Goal: Information Seeking & Learning: Learn about a topic

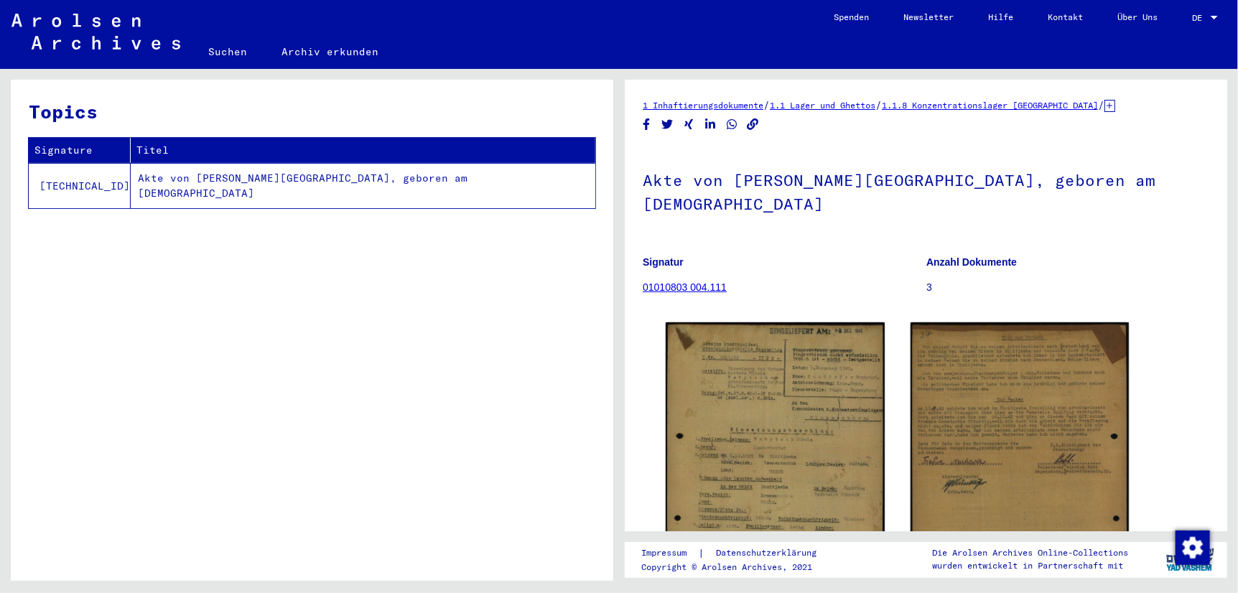
click at [833, 456] on img at bounding box center [775, 477] width 219 height 310
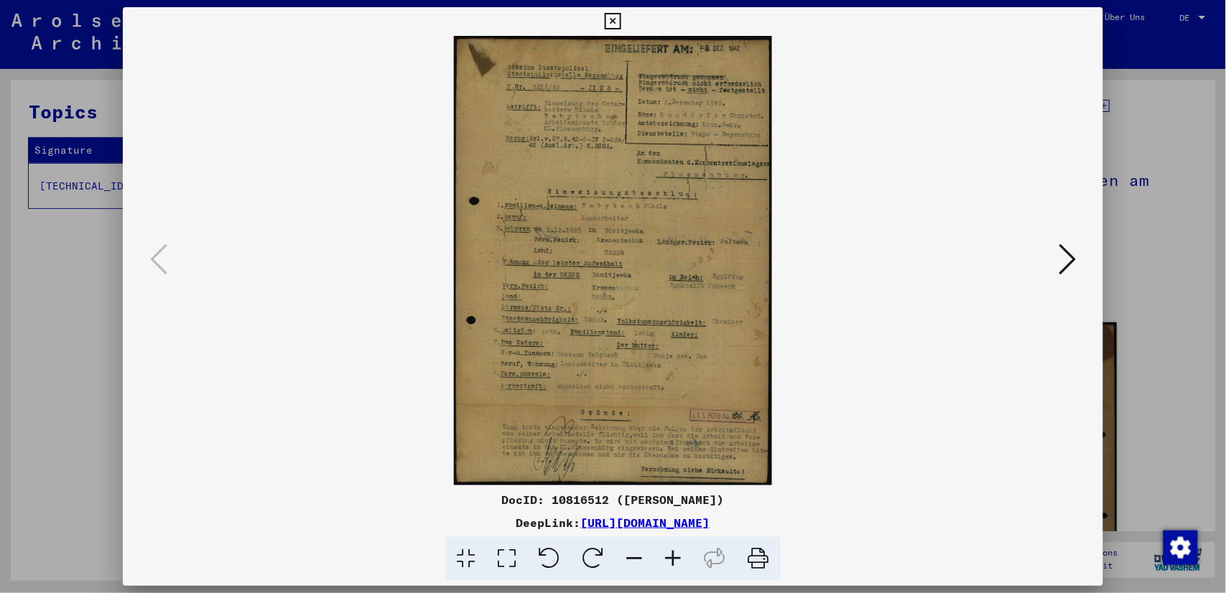
click at [498, 562] on icon at bounding box center [507, 559] width 41 height 44
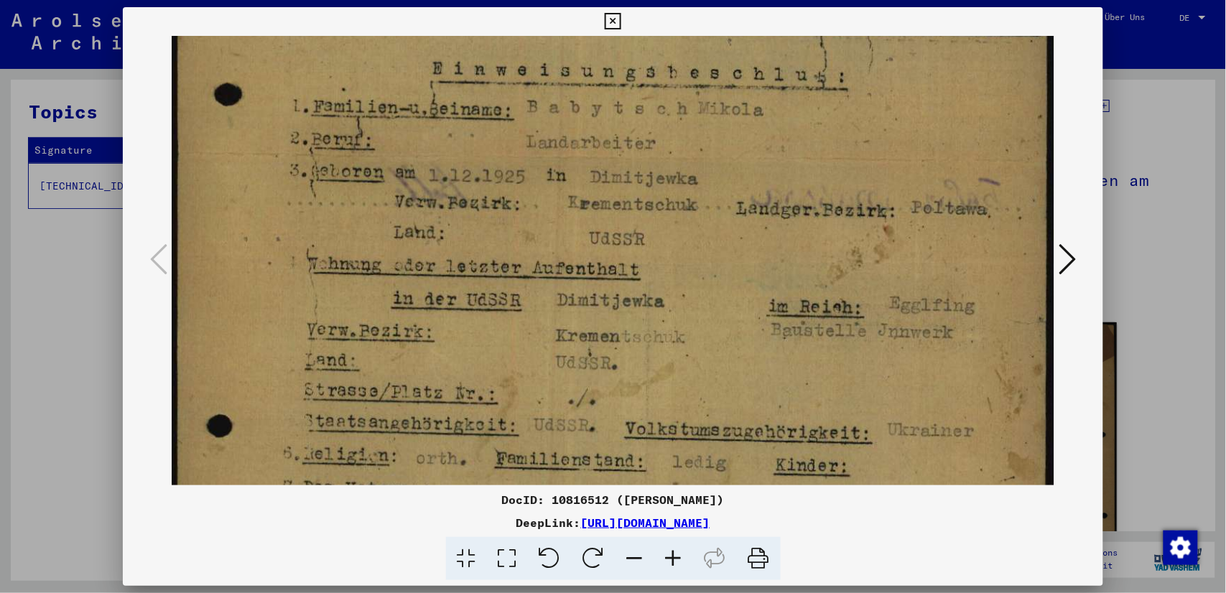
drag, startPoint x: 582, startPoint y: 210, endPoint x: 583, endPoint y: -83, distance: 293.7
click at [583, 0] on html "Suchen Archiv erkunden Spenden Newsletter Hilfe Kontakt Über Uns Suchen Archiv …" at bounding box center [613, 296] width 1226 height 593
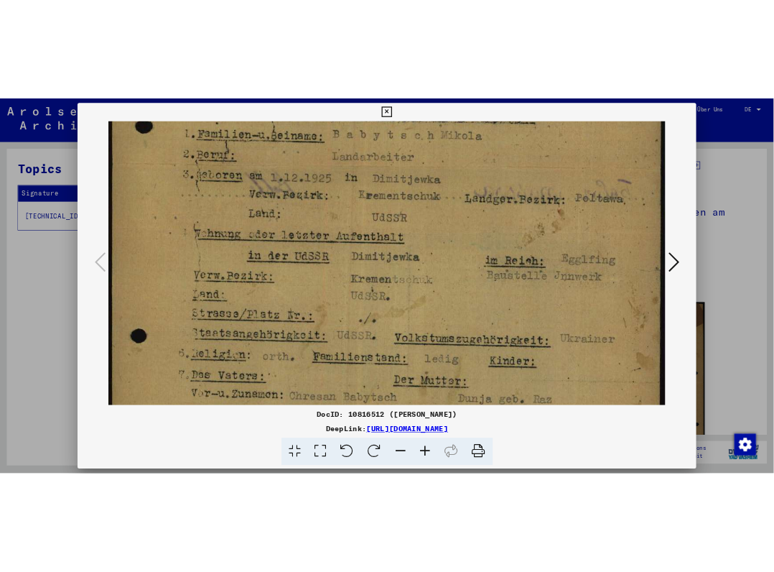
scroll to position [815, 0]
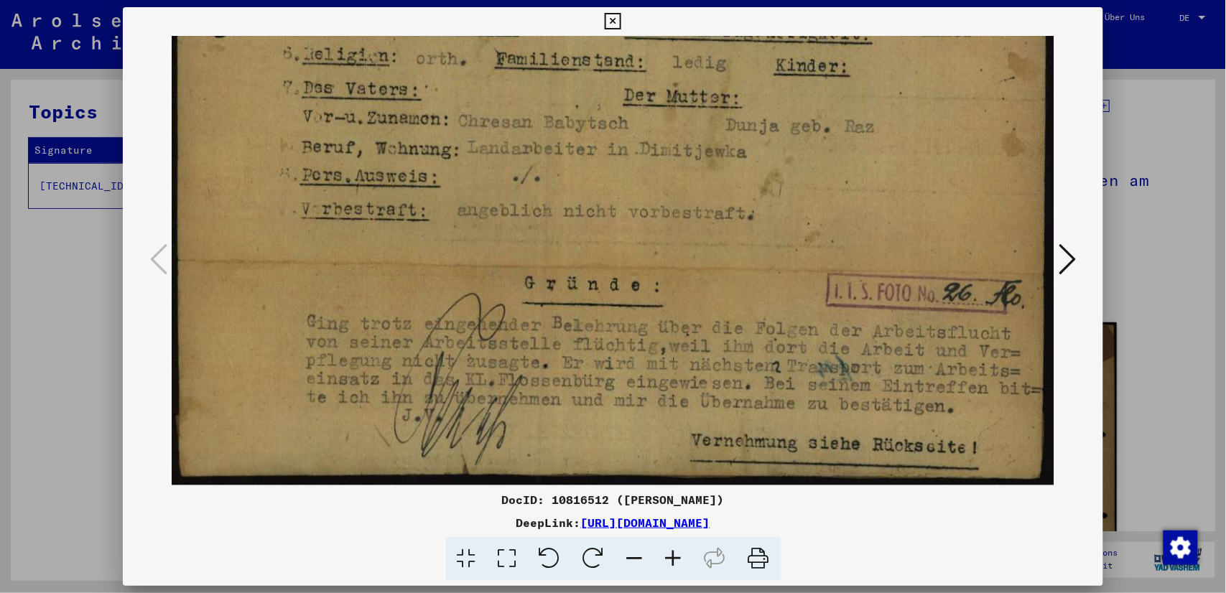
drag, startPoint x: 593, startPoint y: 363, endPoint x: 596, endPoint y: -39, distance: 401.5
click at [596, 0] on html "Suchen Archiv erkunden Spenden Newsletter Hilfe Kontakt Über Uns Suchen Archiv …" at bounding box center [613, 296] width 1226 height 593
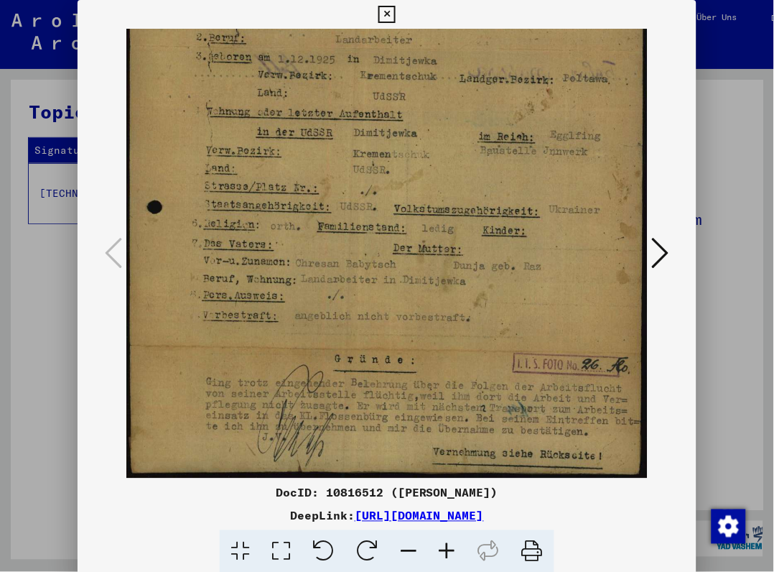
scroll to position [304, 0]
click at [500, 269] on img at bounding box center [386, 109] width 521 height 738
click at [278, 556] on icon at bounding box center [281, 552] width 41 height 44
click at [310, 374] on img at bounding box center [386, 109] width 521 height 738
click at [444, 554] on icon at bounding box center [447, 552] width 39 height 44
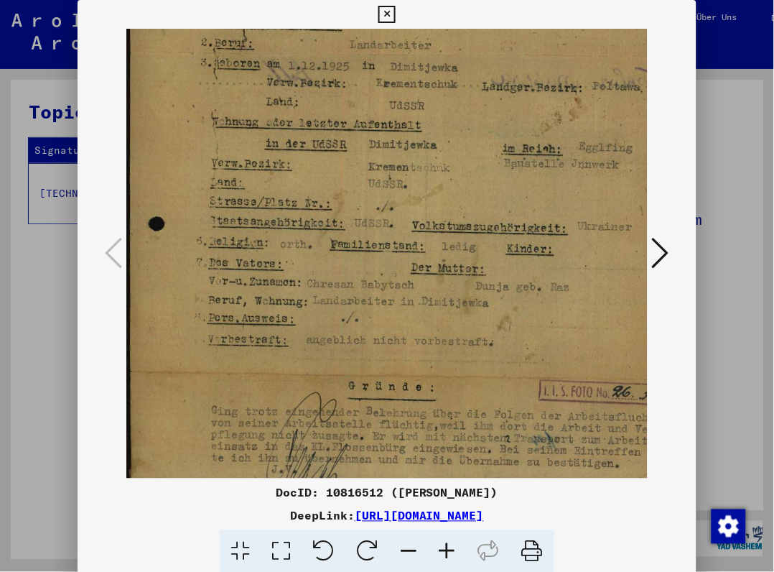
click at [445, 552] on icon at bounding box center [447, 552] width 39 height 44
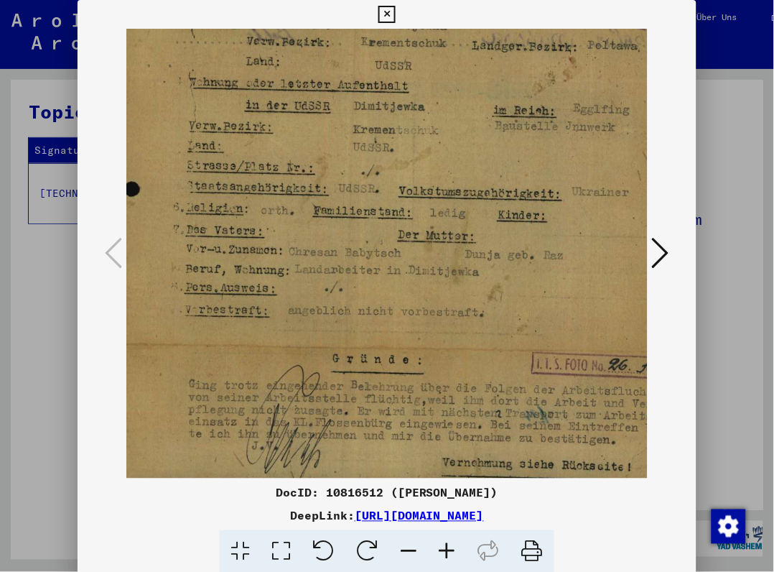
scroll to position [375, 51]
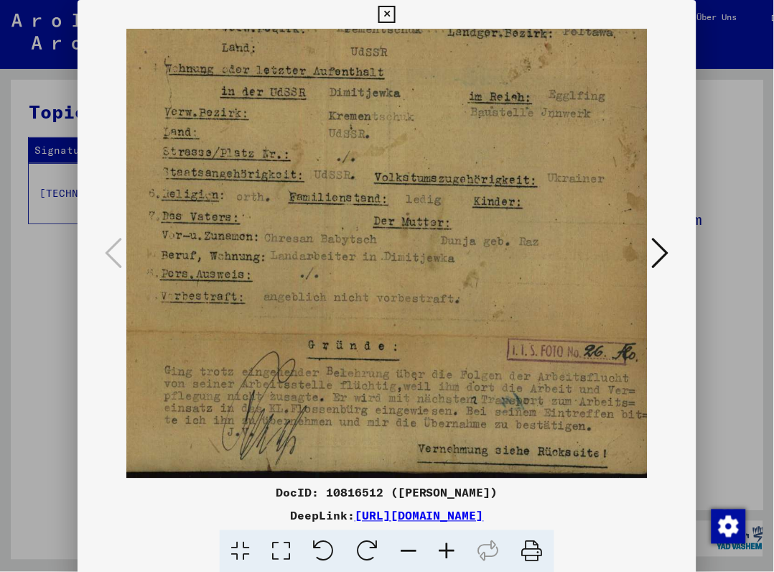
drag, startPoint x: 404, startPoint y: 341, endPoint x: 338, endPoint y: 197, distance: 158.8
click at [338, 197] on img at bounding box center [366, 66] width 582 height 824
click at [656, 256] on button at bounding box center [661, 253] width 26 height 41
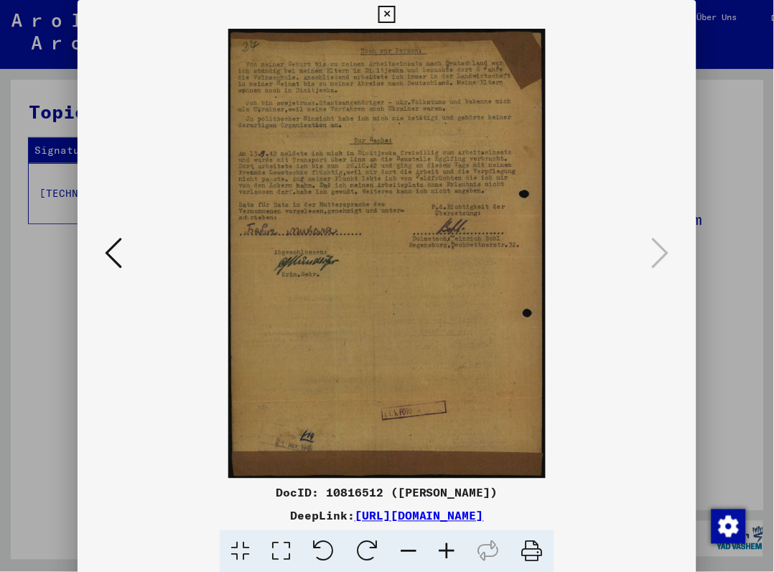
scroll to position [0, 0]
click at [276, 552] on icon at bounding box center [281, 552] width 41 height 44
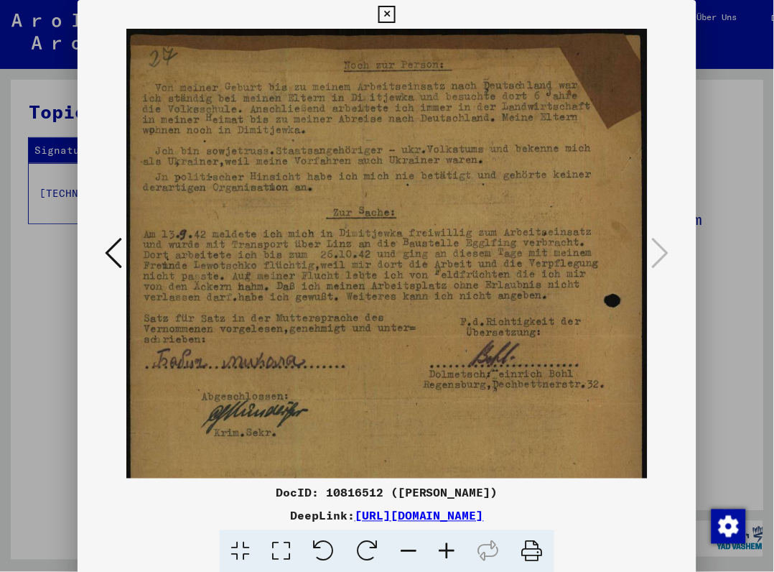
click at [441, 547] on icon at bounding box center [447, 552] width 39 height 44
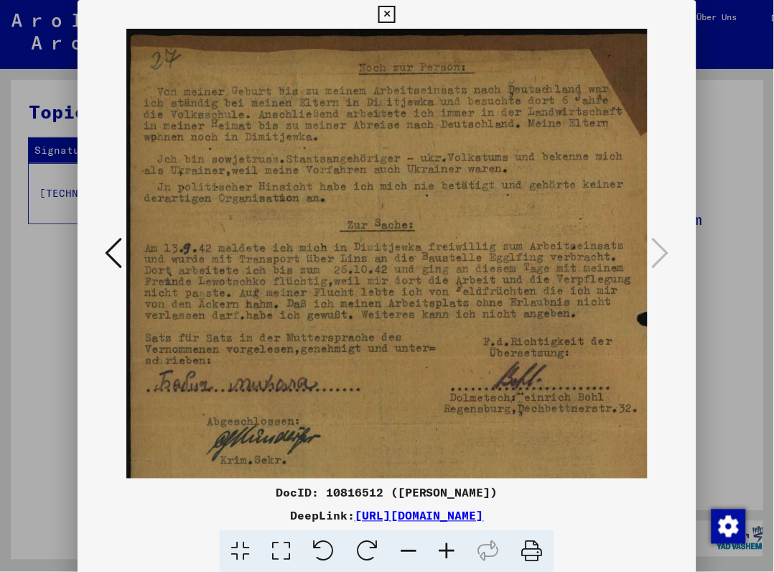
click at [441, 547] on icon at bounding box center [447, 552] width 39 height 44
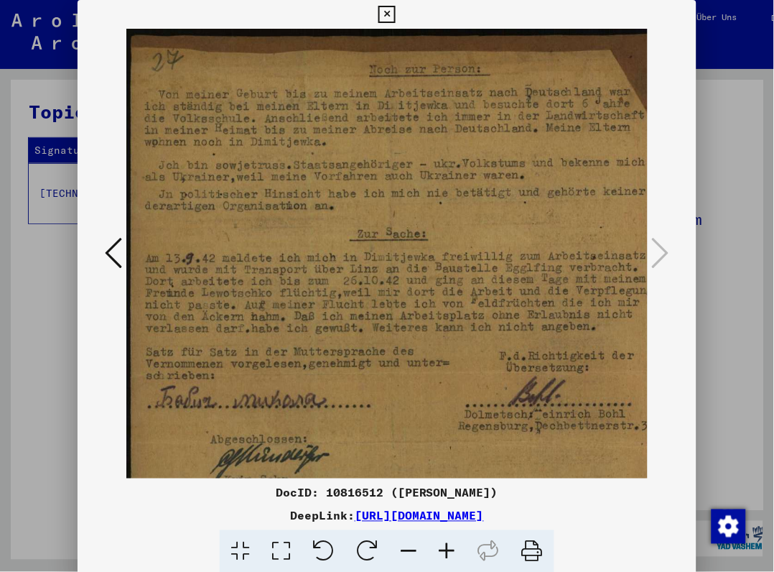
click at [441, 547] on icon at bounding box center [447, 552] width 39 height 44
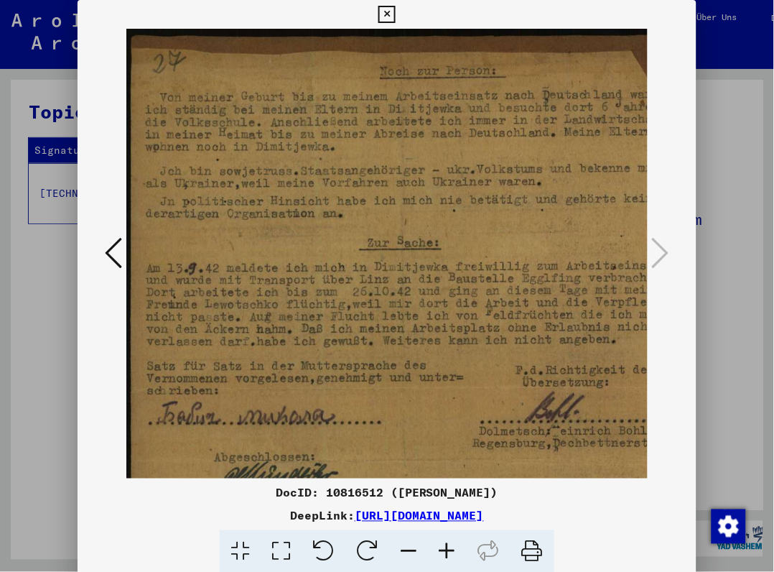
click at [441, 547] on icon at bounding box center [447, 552] width 39 height 44
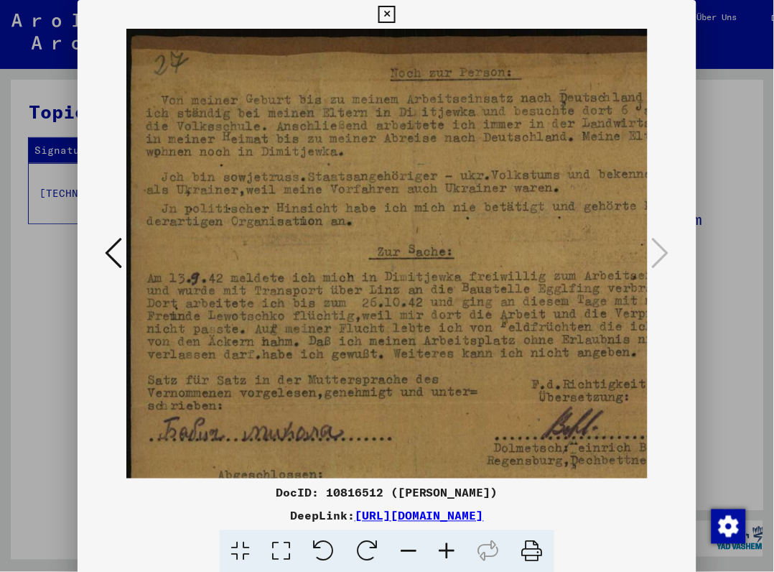
click at [441, 547] on icon at bounding box center [447, 552] width 39 height 44
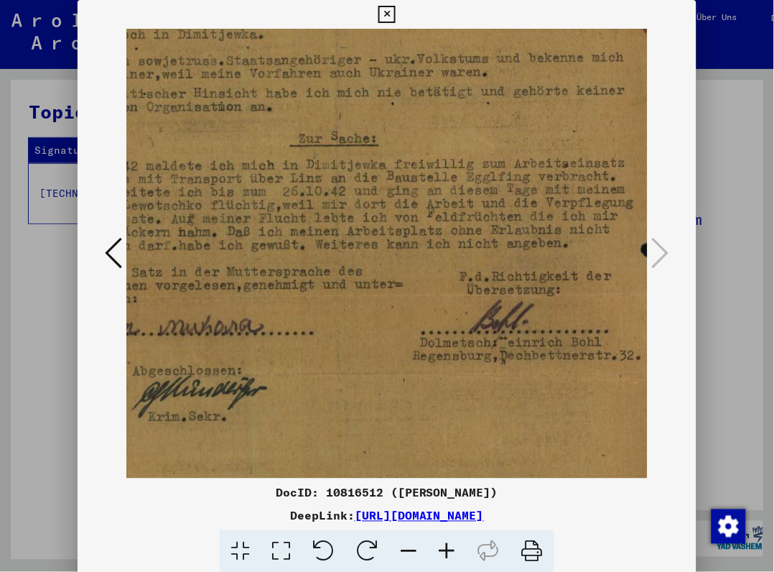
scroll to position [122, 99]
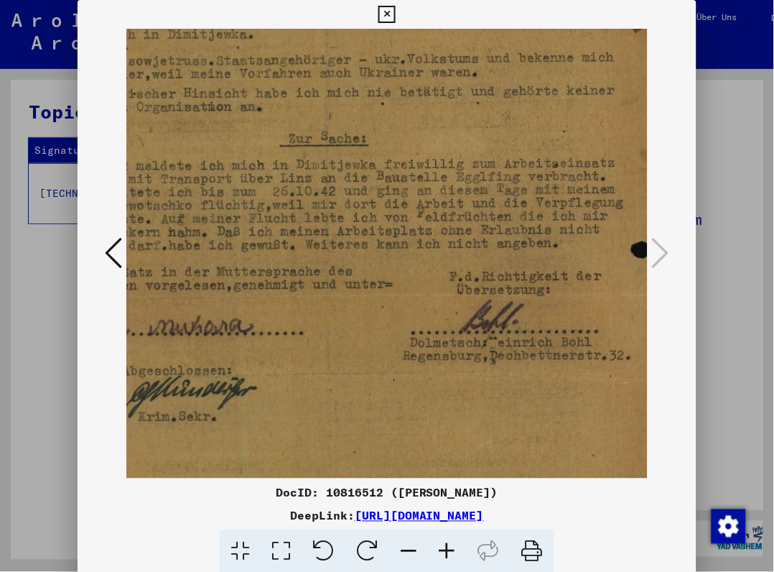
drag, startPoint x: 406, startPoint y: 381, endPoint x: 311, endPoint y: 284, distance: 135.6
click at [311, 284] on img at bounding box center [356, 374] width 659 height 934
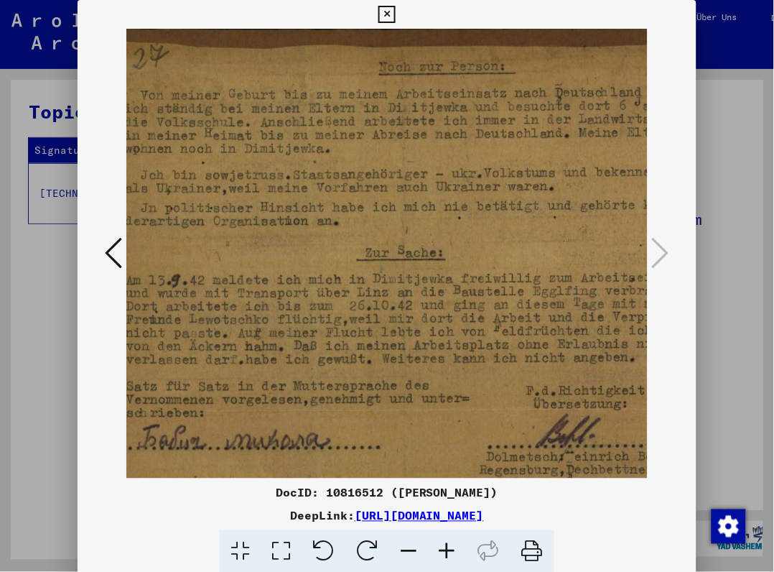
scroll to position [5, 22]
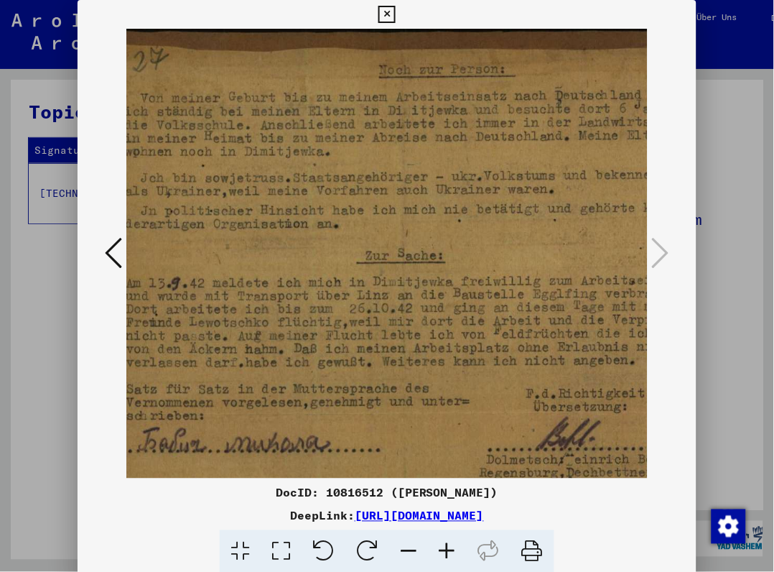
drag, startPoint x: 327, startPoint y: 352, endPoint x: 405, endPoint y: 465, distance: 137.4
click at [405, 465] on img at bounding box center [433, 491] width 659 height 934
